Goal: Task Accomplishment & Management: Manage account settings

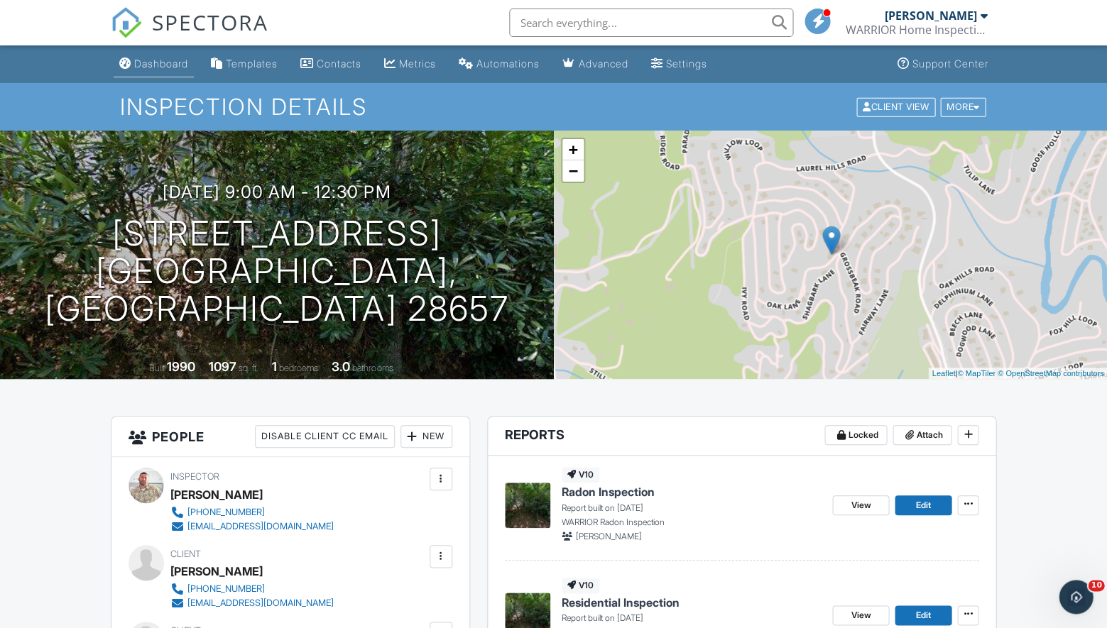
click at [175, 70] on link "Dashboard" at bounding box center [154, 64] width 80 height 26
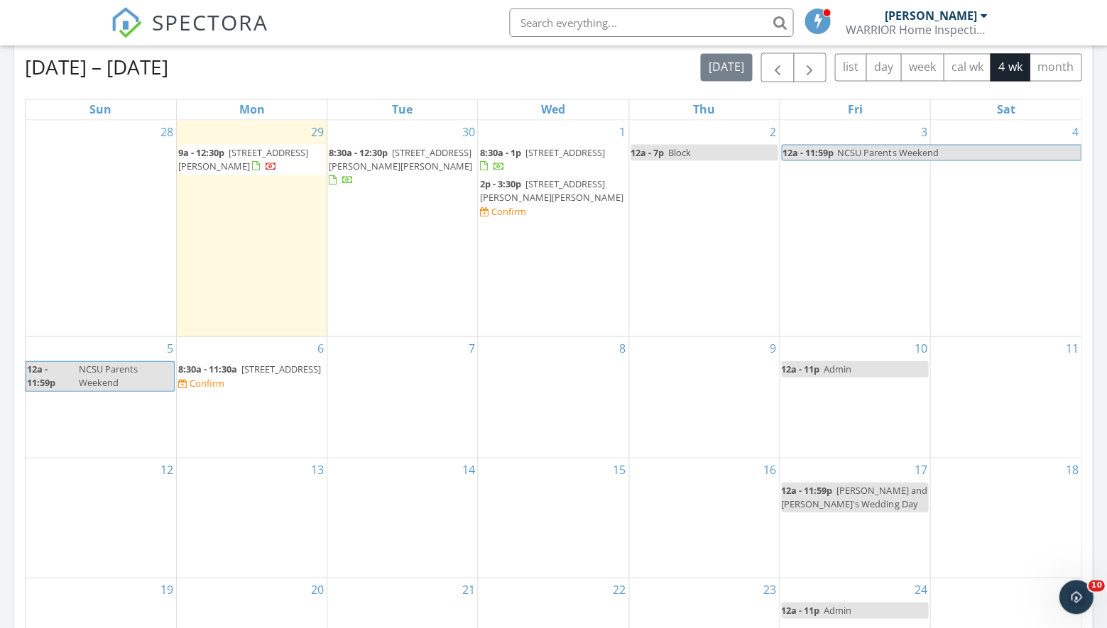
scroll to position [626, 0]
click at [500, 197] on span "632 White Laurel Ln, Boone 28607" at bounding box center [550, 190] width 143 height 26
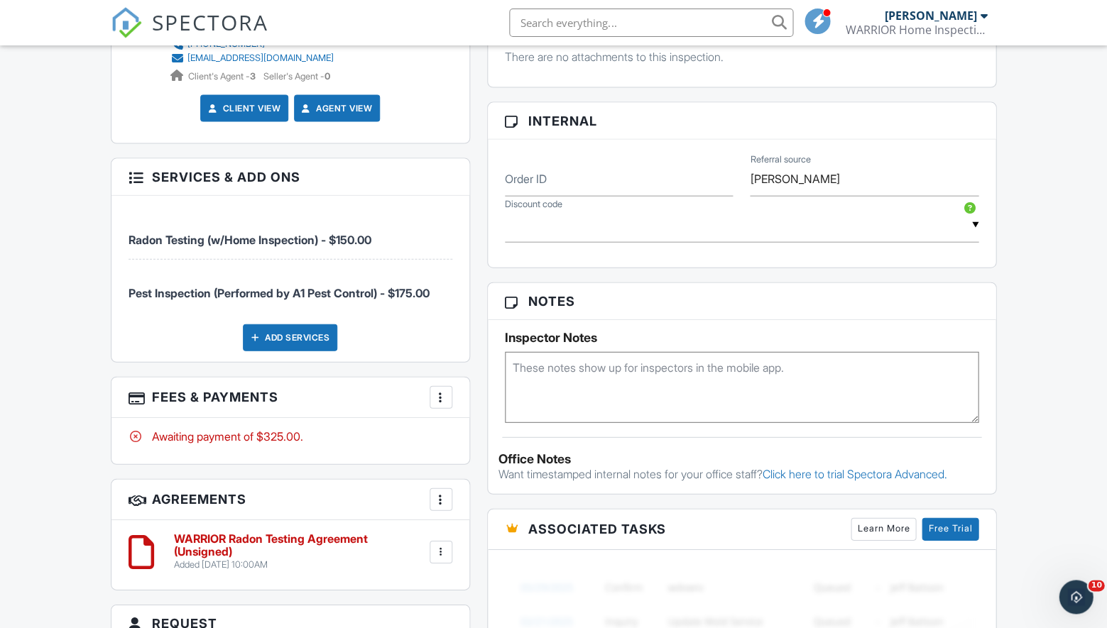
click at [323, 333] on div "Add Services" at bounding box center [290, 338] width 94 height 27
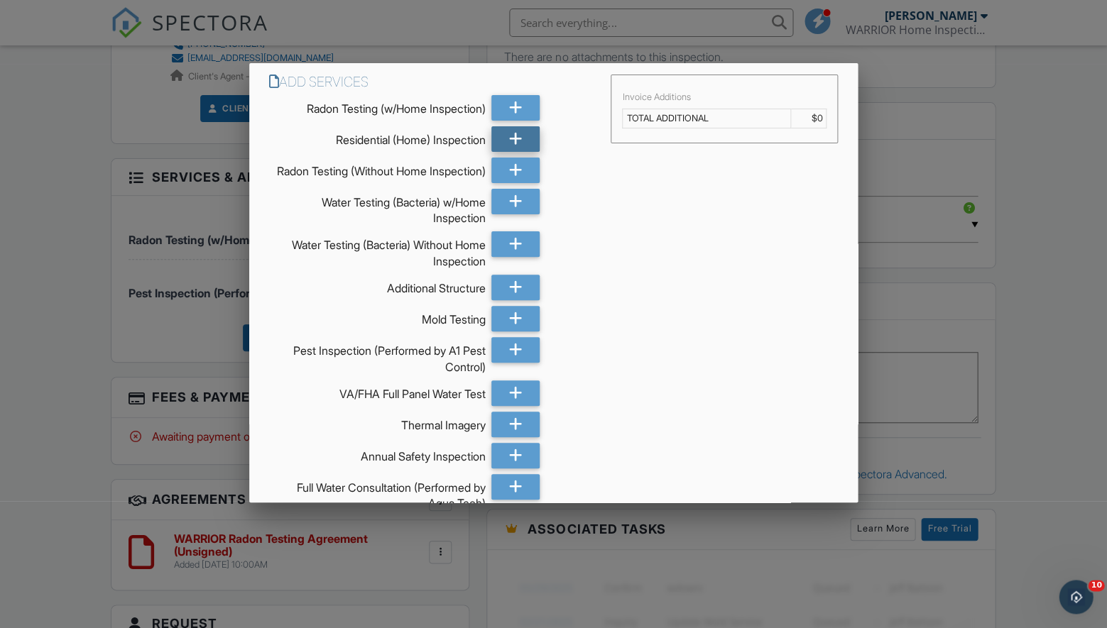
click at [516, 137] on icon at bounding box center [515, 139] width 13 height 26
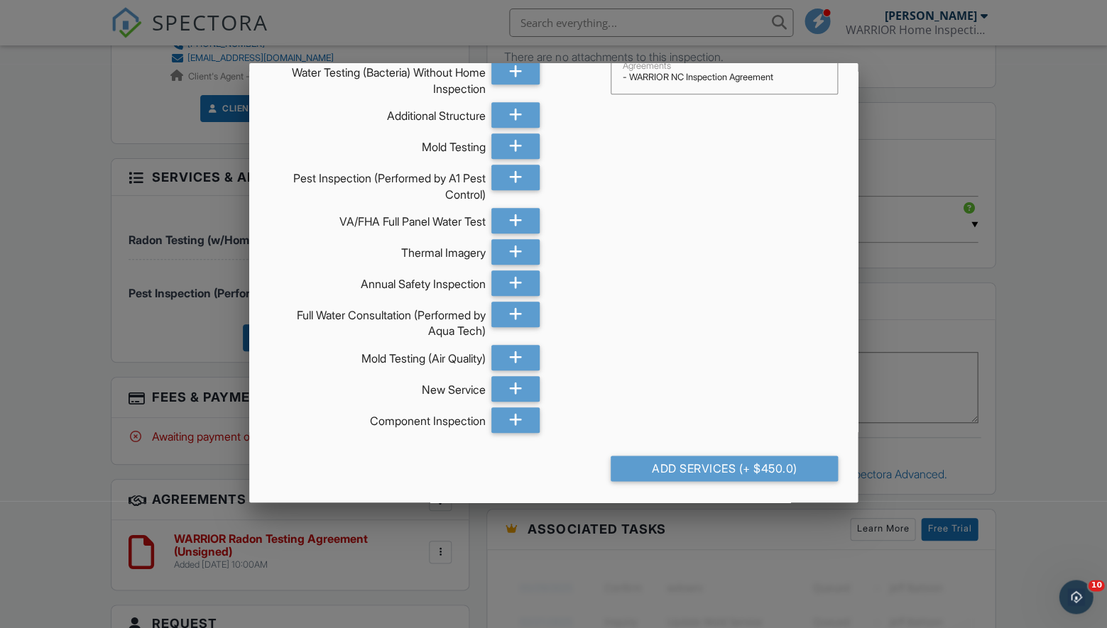
scroll to position [180, 0]
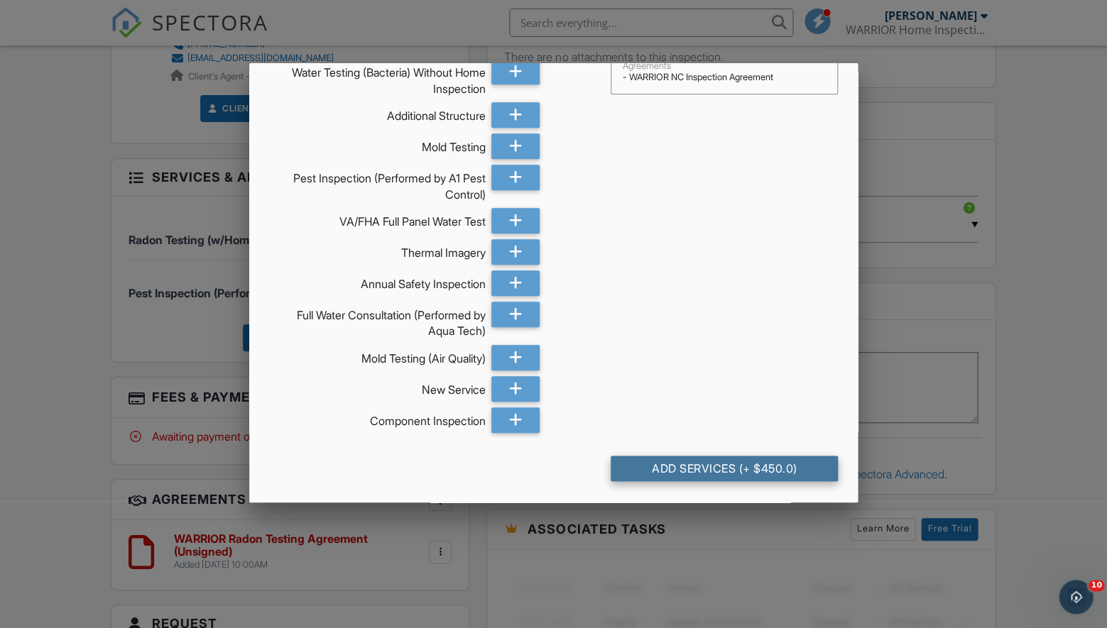
click at [654, 473] on div "Add Services (+ $450.0)" at bounding box center [724, 469] width 227 height 26
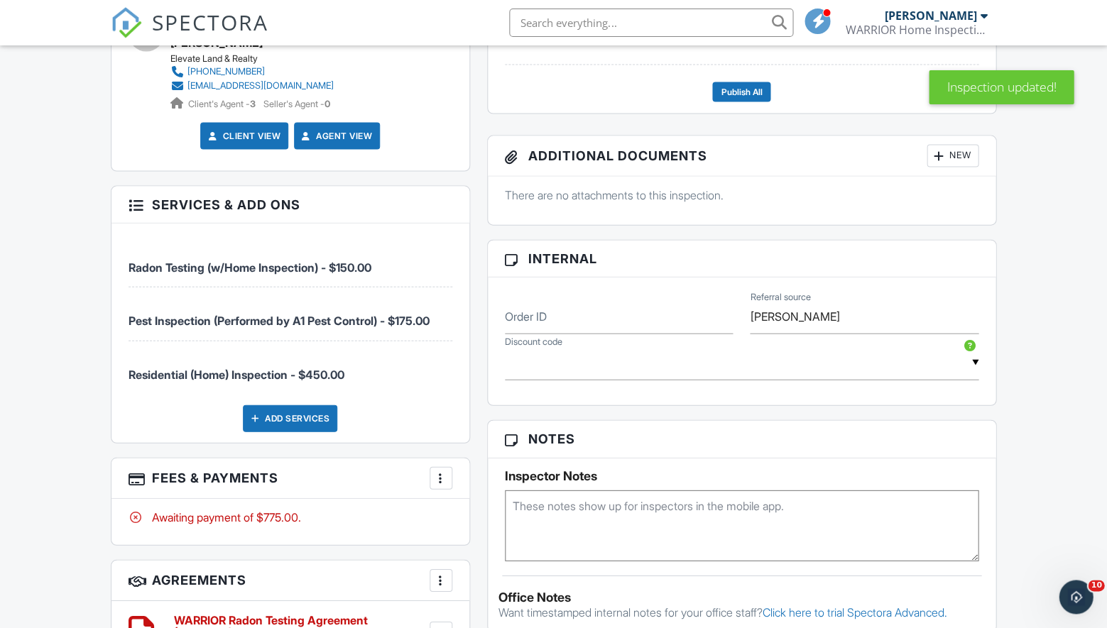
scroll to position [751, 0]
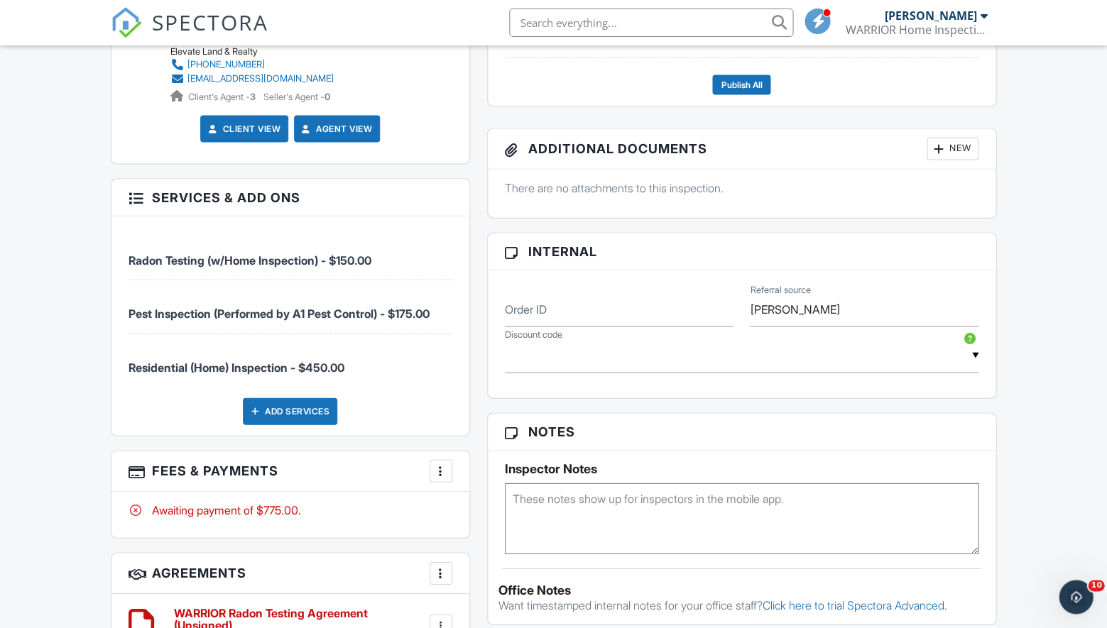
click at [442, 467] on div at bounding box center [441, 471] width 14 height 14
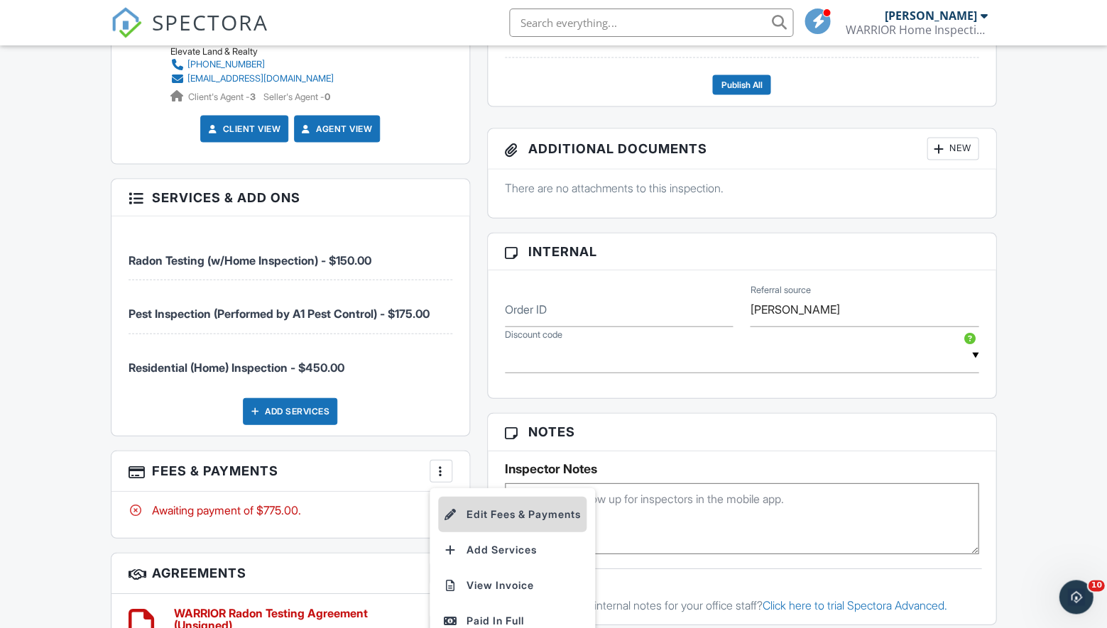
click at [454, 508] on div at bounding box center [451, 515] width 14 height 14
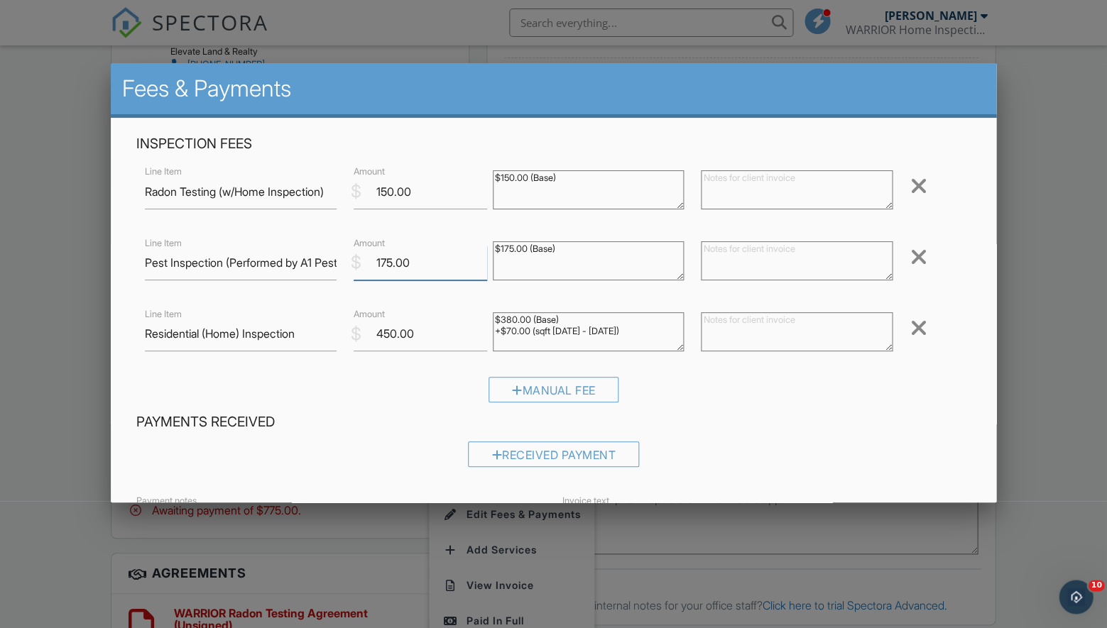
drag, startPoint x: 386, startPoint y: 261, endPoint x: 377, endPoint y: 261, distance: 9.2
click at [377, 261] on input "175.00" at bounding box center [421, 263] width 134 height 35
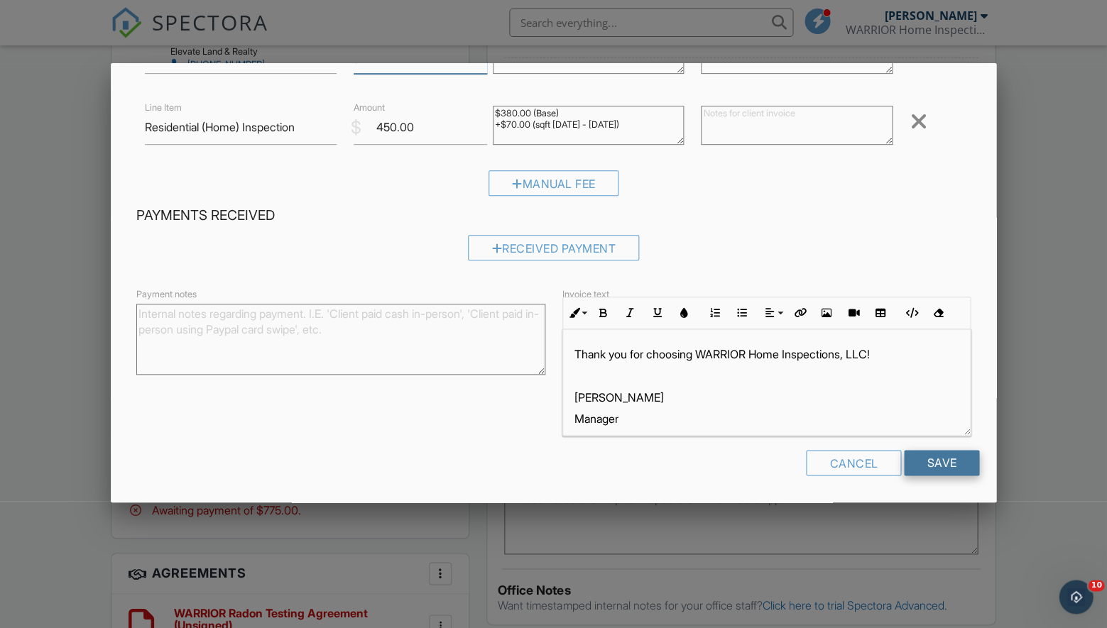
scroll to position [206, 0]
type input "225.00"
click at [934, 467] on input "Save" at bounding box center [941, 464] width 75 height 26
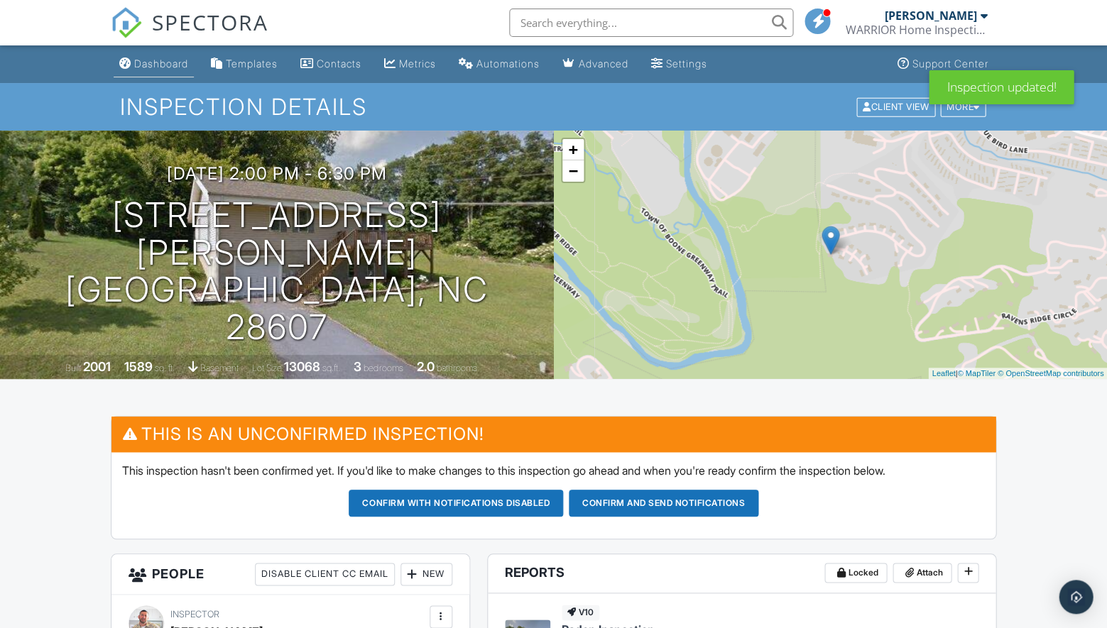
click at [172, 61] on div "Dashboard" at bounding box center [161, 64] width 54 height 12
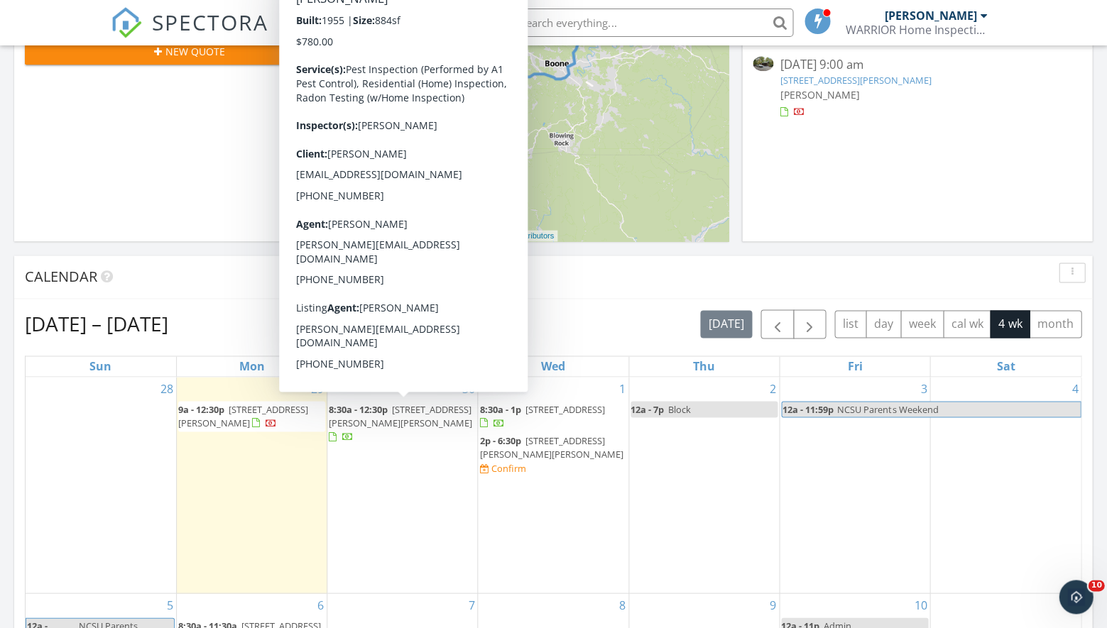
scroll to position [369, 0]
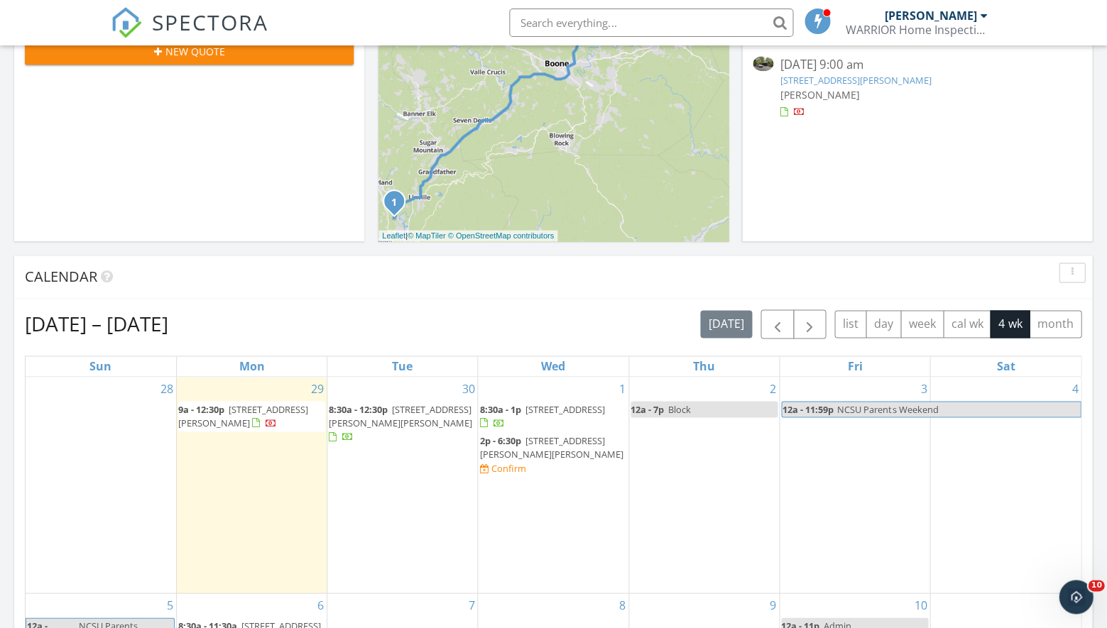
click at [506, 450] on span "[STREET_ADDRESS][PERSON_NAME][PERSON_NAME]" at bounding box center [550, 447] width 143 height 26
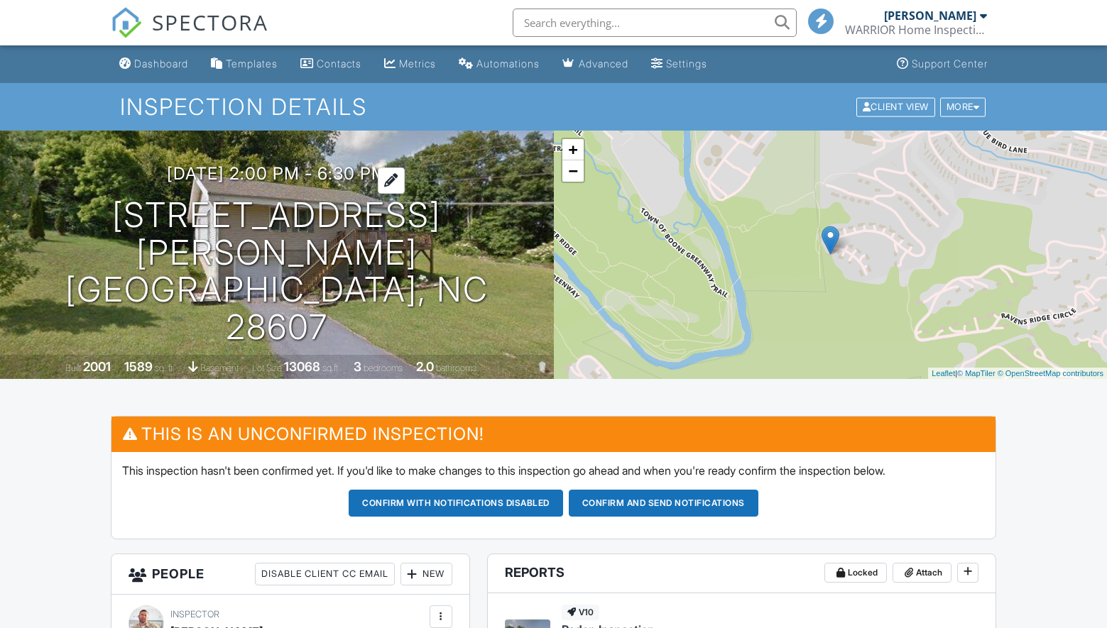
click at [279, 183] on h3 "[DATE] 2:00 pm - 6:30 pm" at bounding box center [277, 173] width 220 height 19
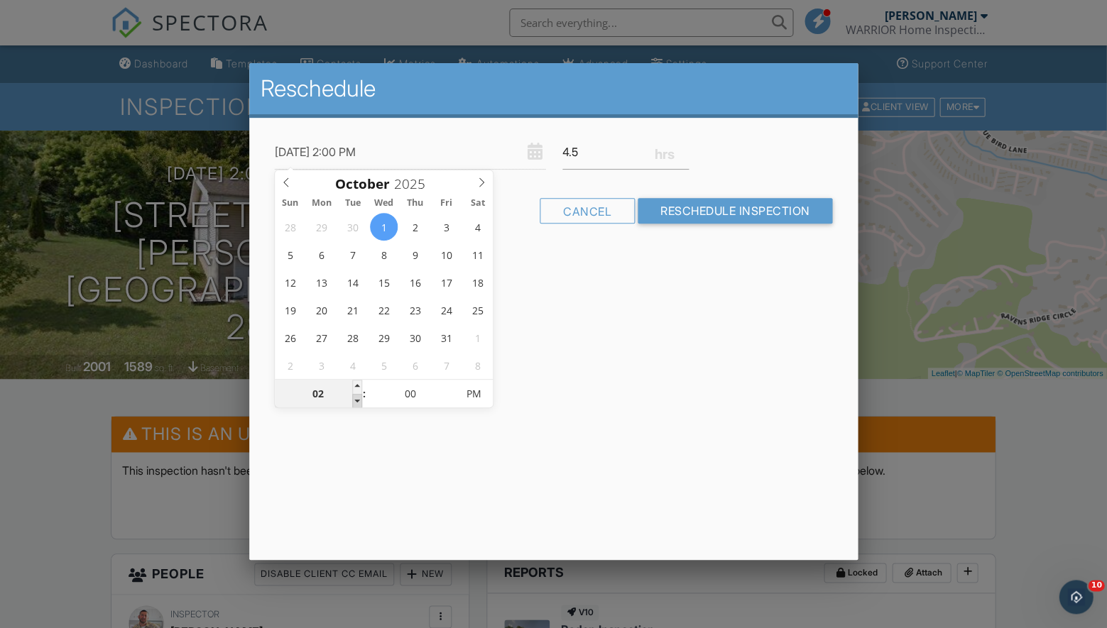
type input "10/01/2025 1:00 PM"
type input "01"
click at [356, 403] on span at bounding box center [357, 401] width 10 height 14
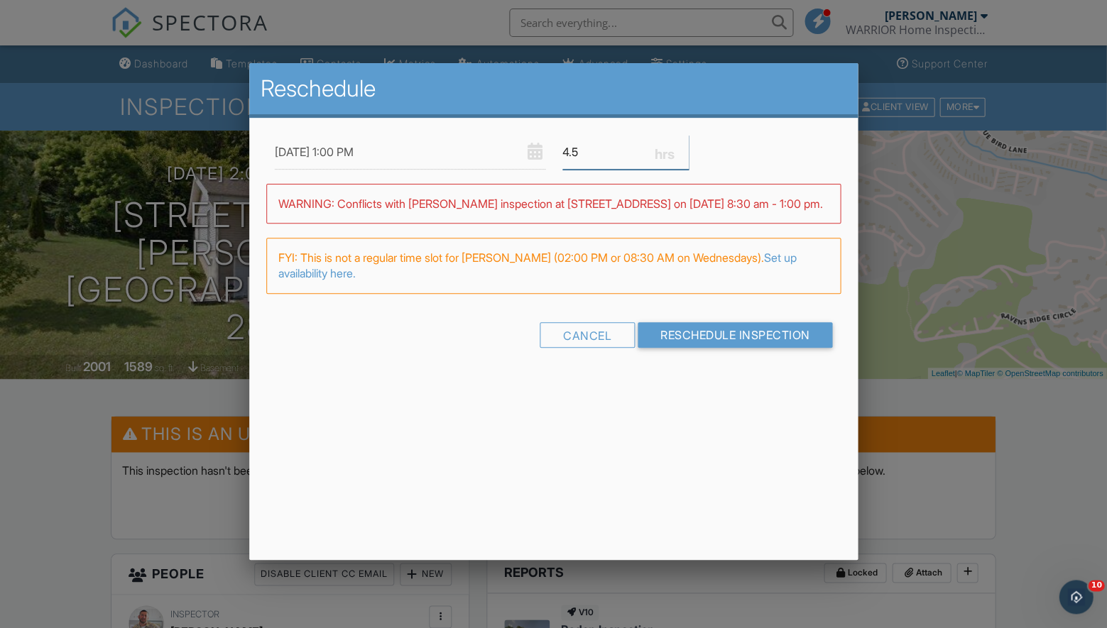
click at [579, 152] on input "4.5" at bounding box center [625, 152] width 126 height 35
type input "4.0"
click at [317, 156] on input "10/01/2025 1:00 PM" at bounding box center [410, 152] width 271 height 35
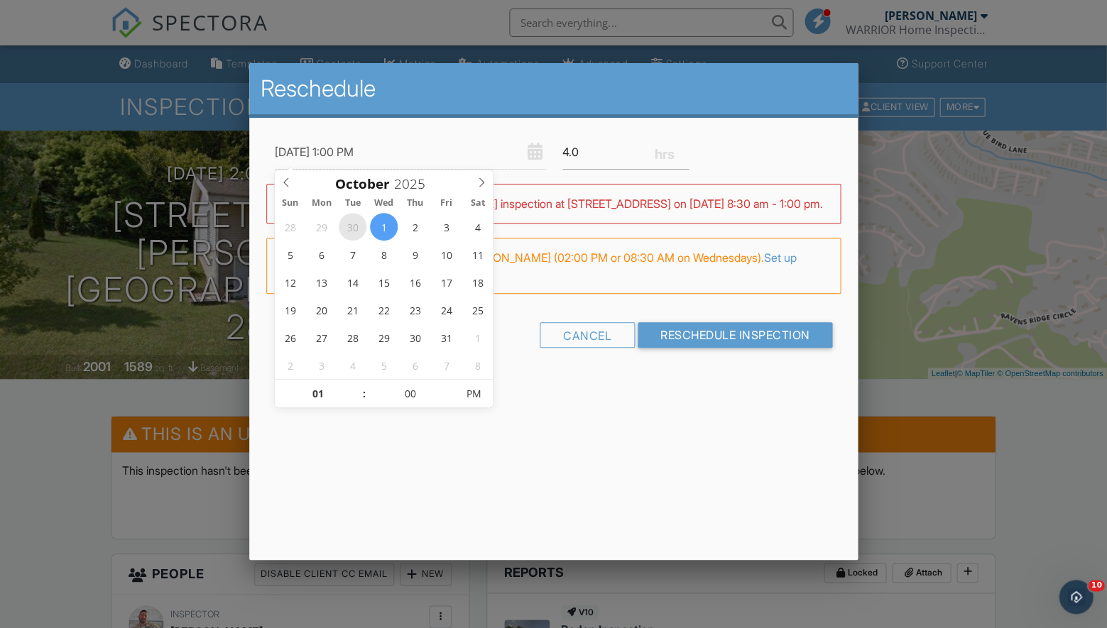
type input "[DATE] 1:00 PM"
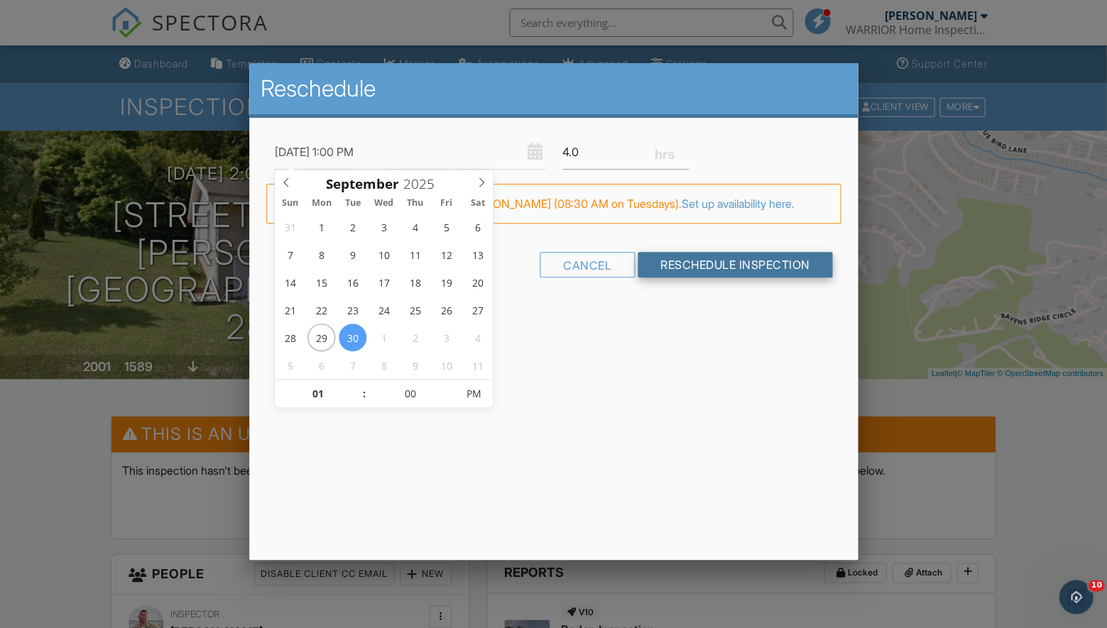
click at [712, 267] on input "Reschedule Inspection" at bounding box center [735, 265] width 195 height 26
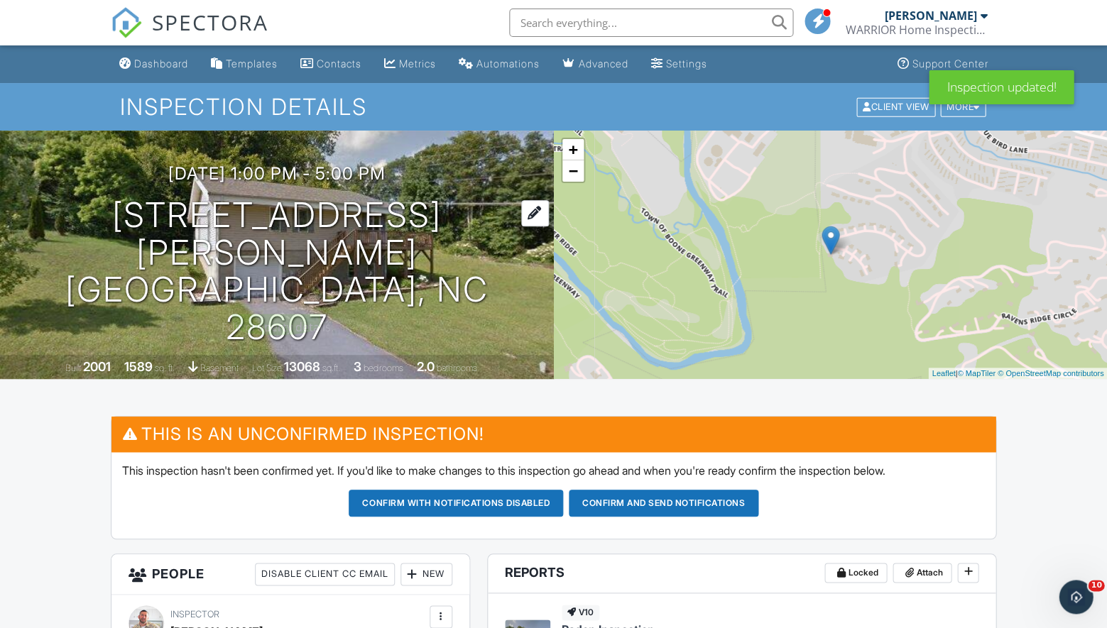
click at [366, 260] on h1 "632 White Laurel Ln Boone, NC 28607" at bounding box center [277, 272] width 508 height 150
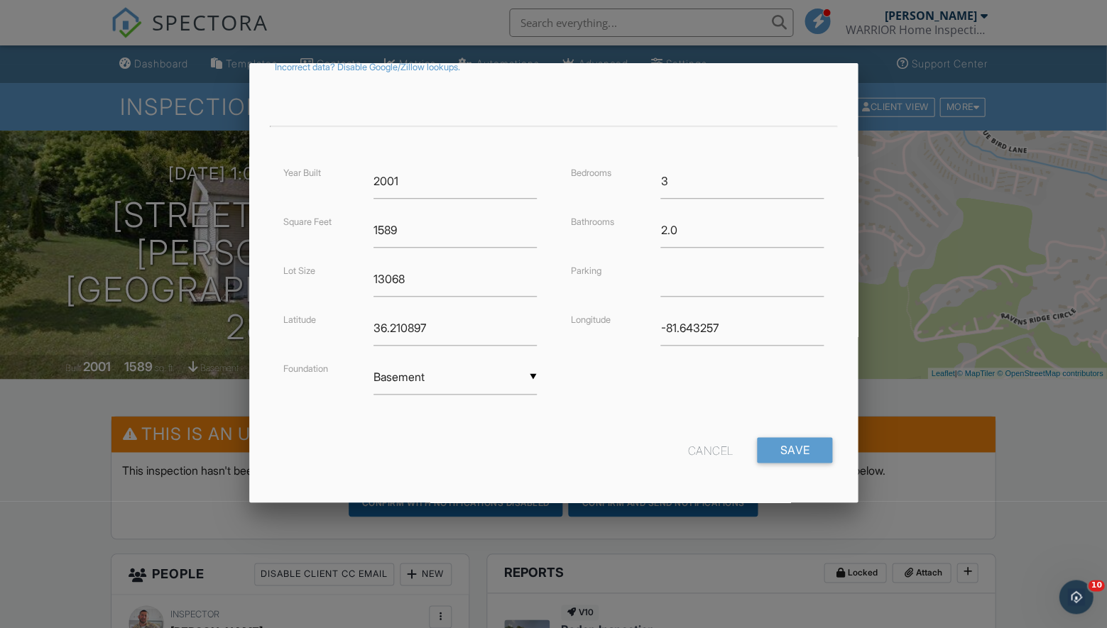
scroll to position [267, 0]
click at [805, 451] on input "Save" at bounding box center [794, 451] width 75 height 26
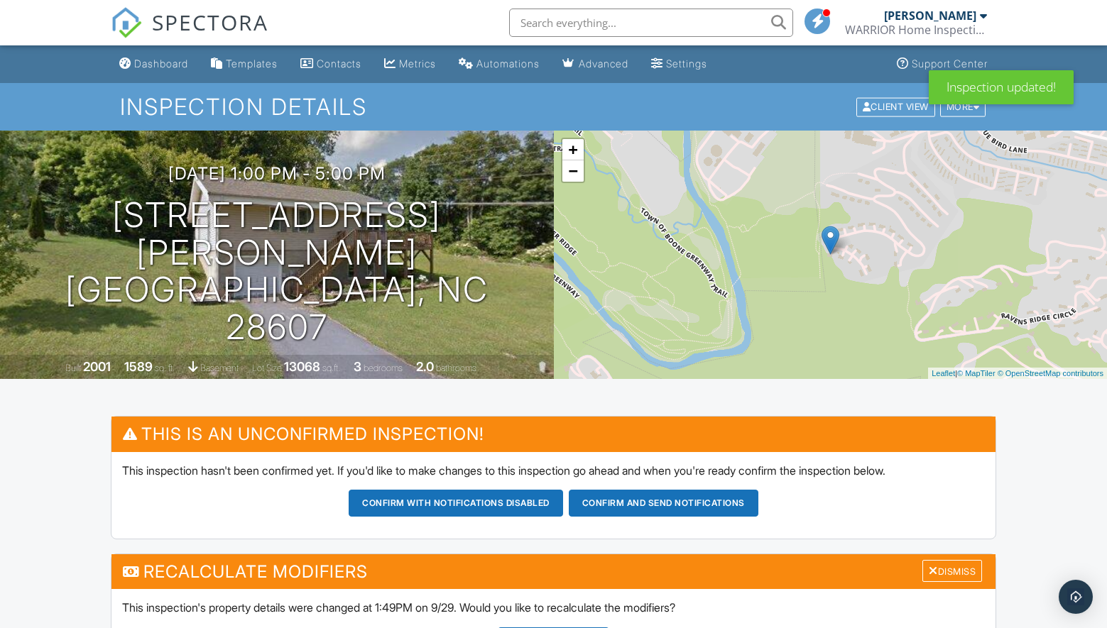
scroll to position [246, 0]
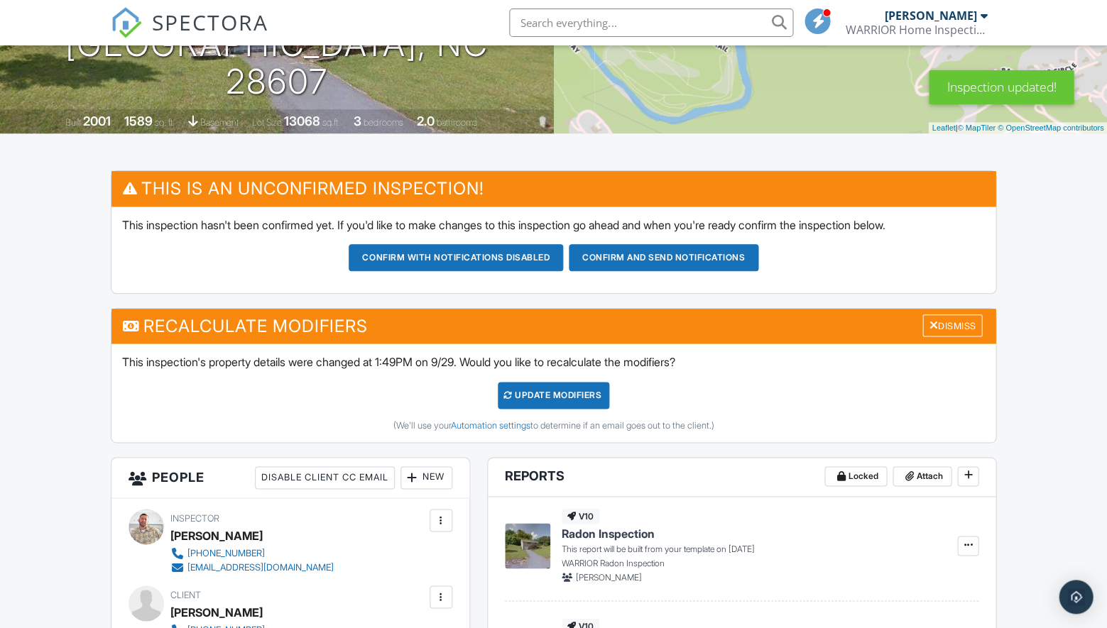
click at [567, 390] on div "UPDATE Modifiers" at bounding box center [553, 395] width 111 height 27
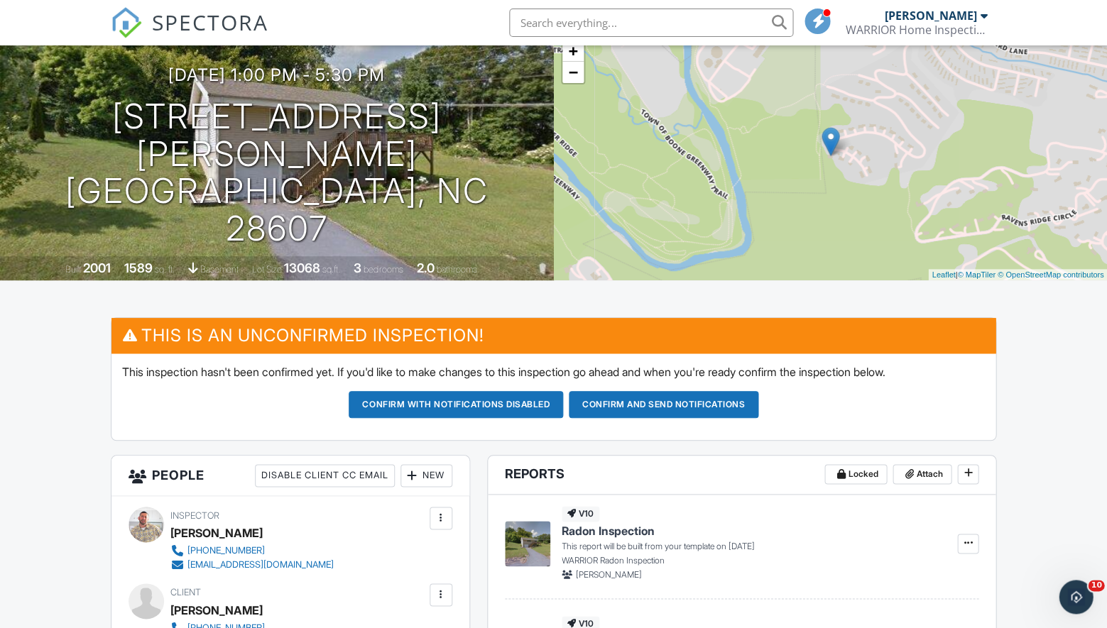
scroll to position [97, 0]
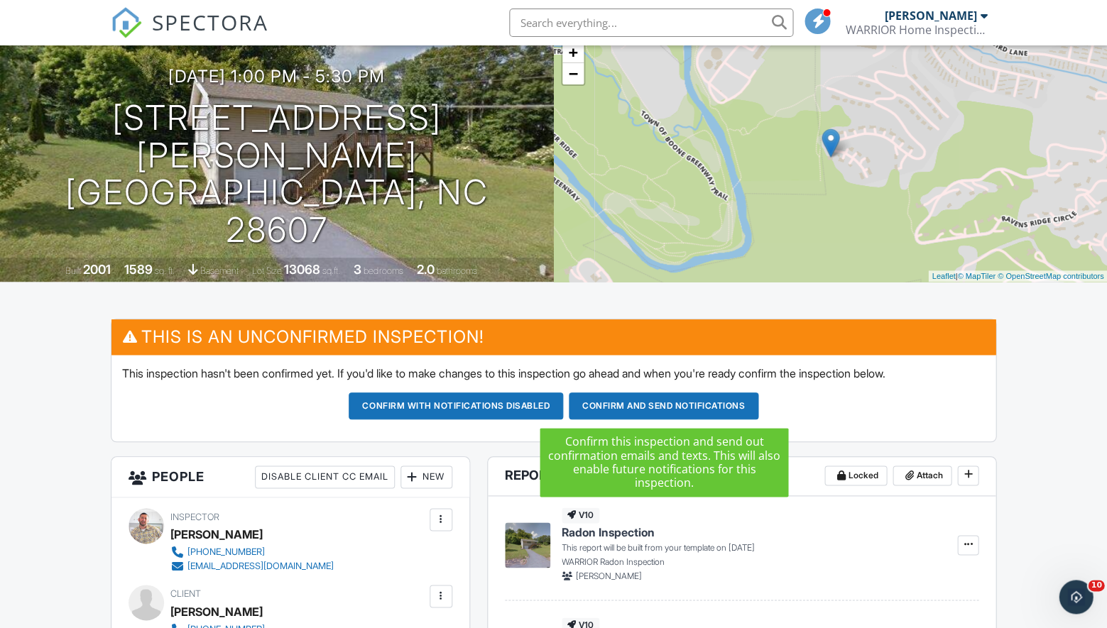
click at [691, 400] on button "Confirm and send notifications" at bounding box center [664, 406] width 190 height 27
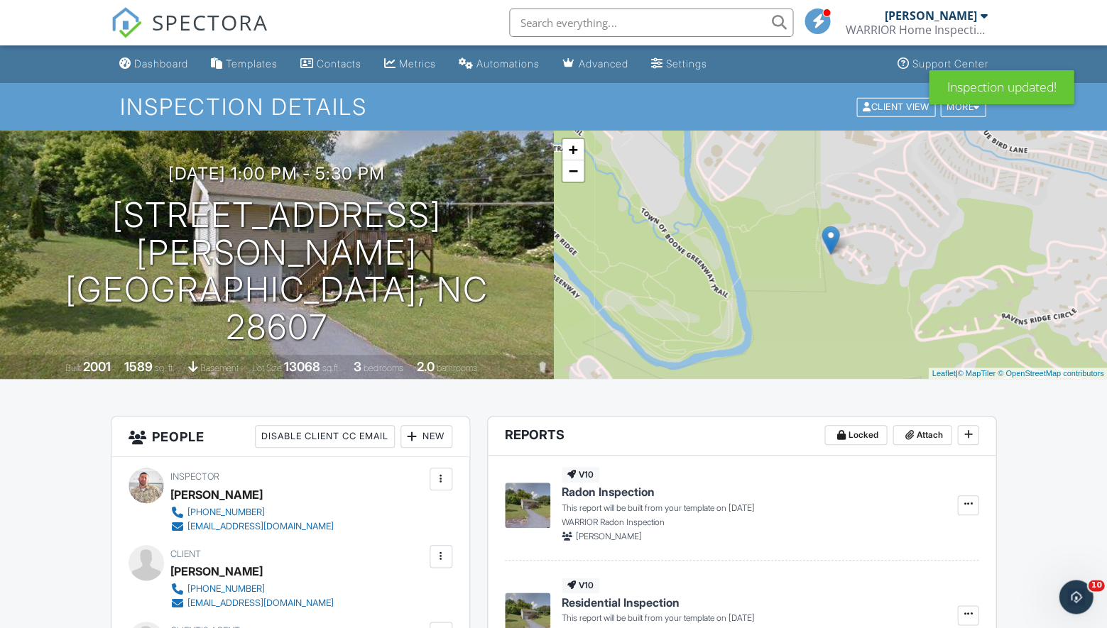
click at [420, 432] on div "New" at bounding box center [427, 436] width 52 height 23
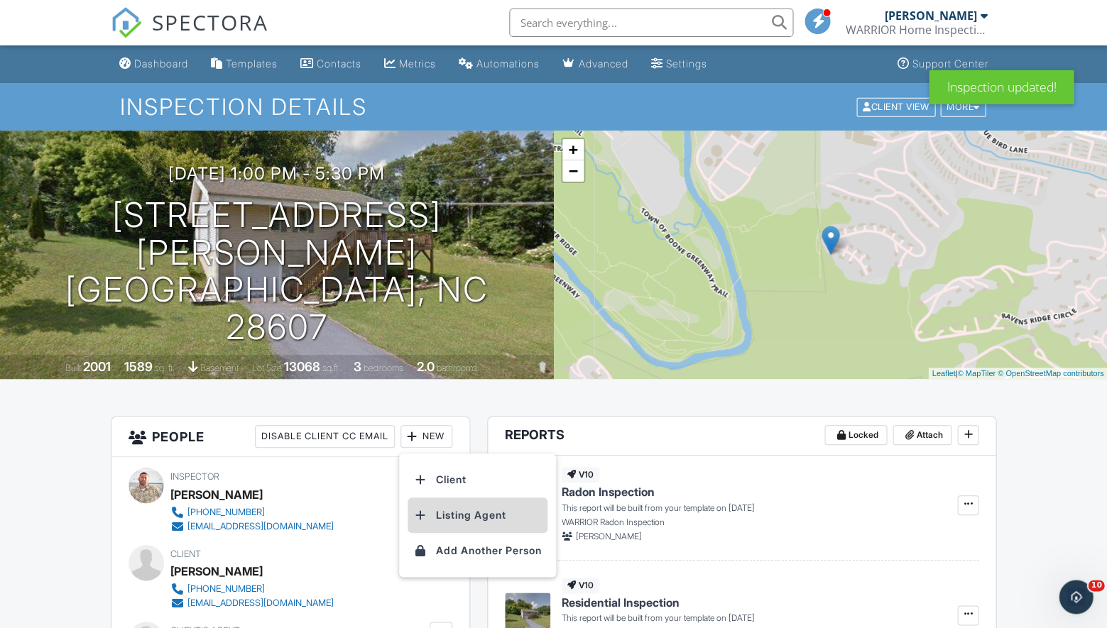
click at [459, 511] on li "Listing Agent" at bounding box center [478, 516] width 140 height 36
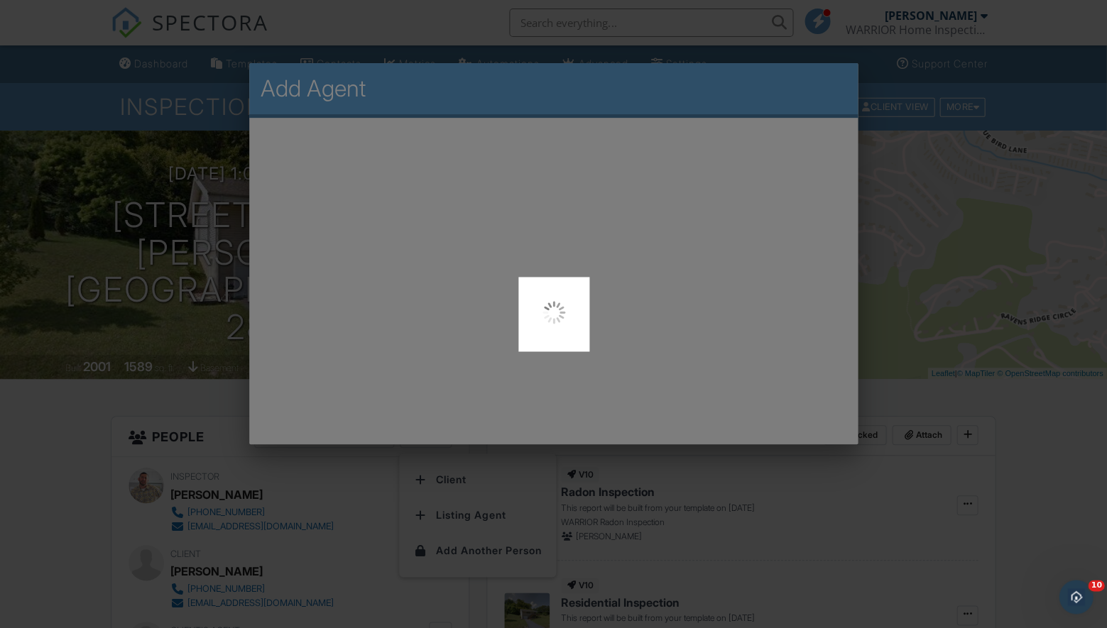
click at [814, 251] on div at bounding box center [553, 314] width 1107 height 628
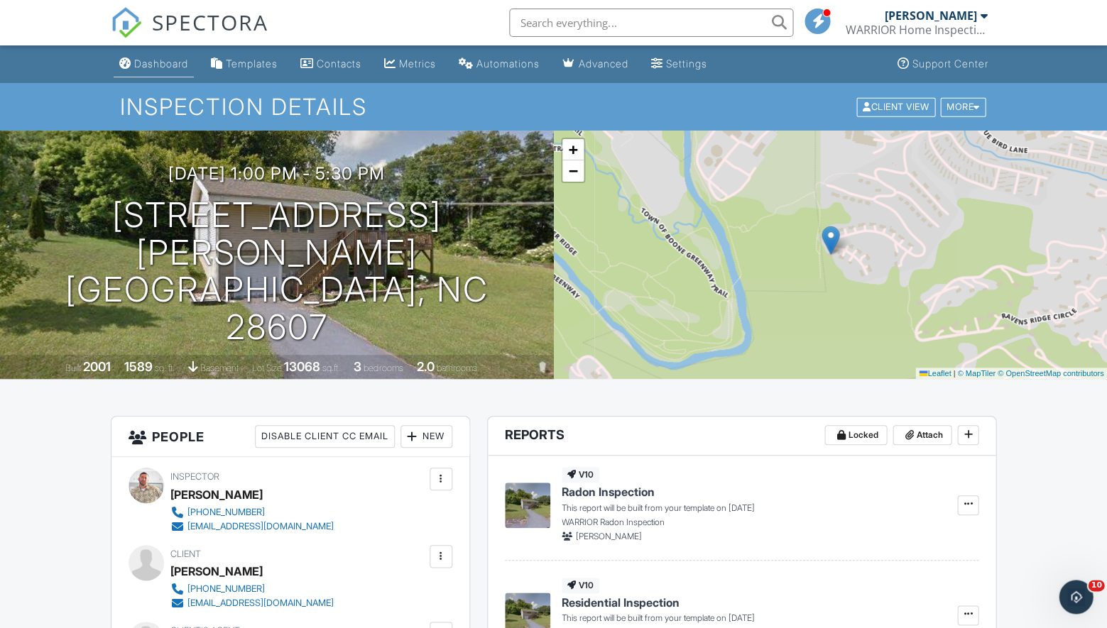
click at [151, 63] on div "Dashboard" at bounding box center [161, 64] width 54 height 12
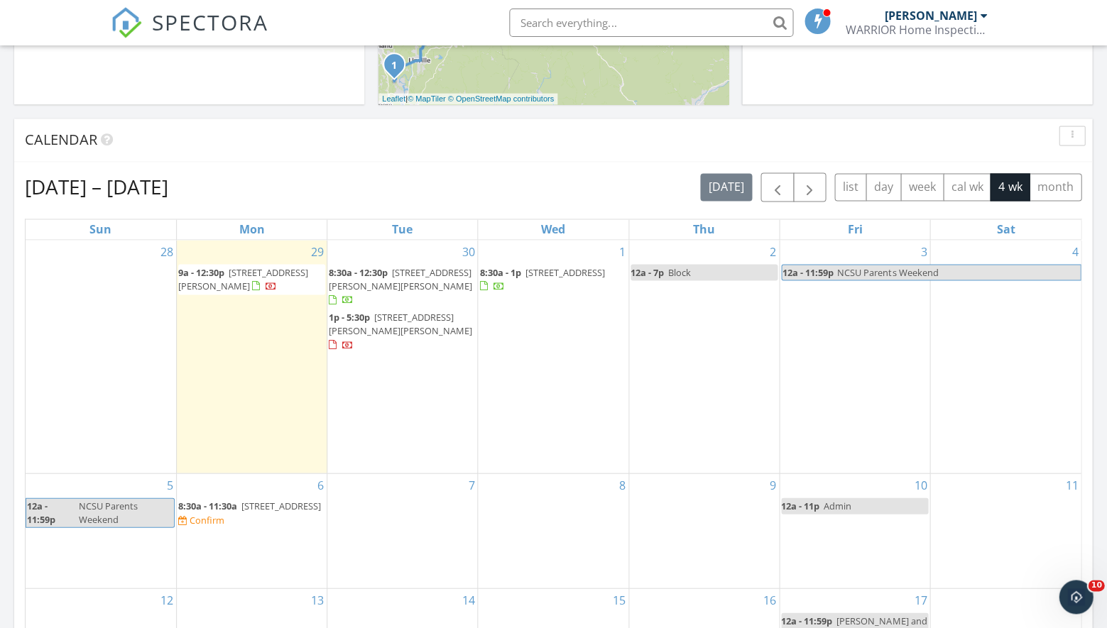
scroll to position [508, 0]
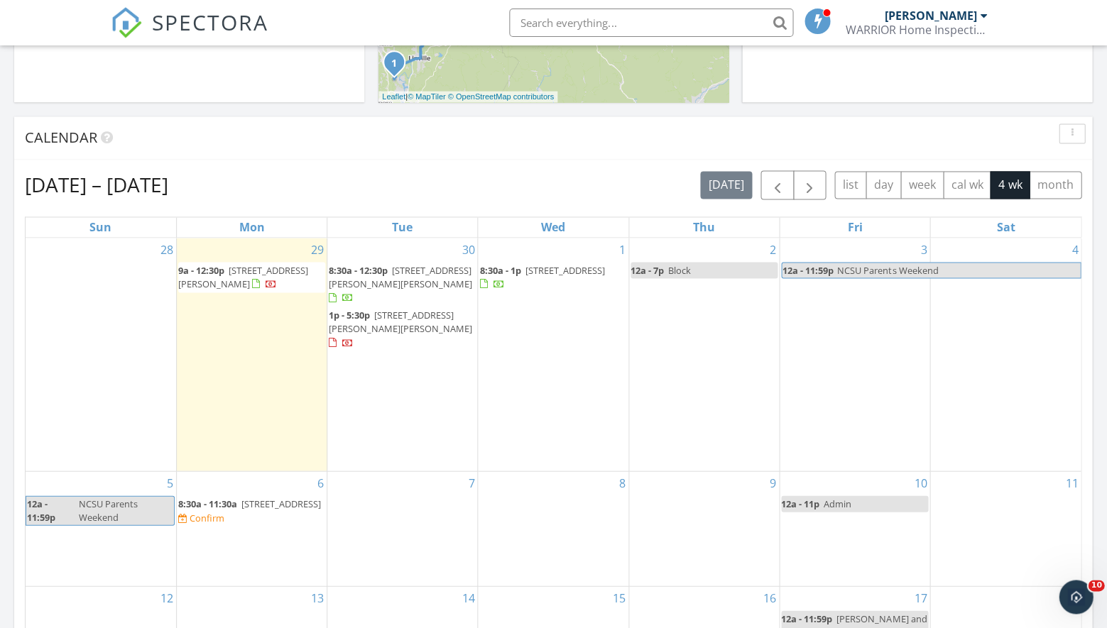
click at [418, 152] on div "Calendar" at bounding box center [553, 137] width 1078 height 43
